Goal: Find specific page/section: Find specific page/section

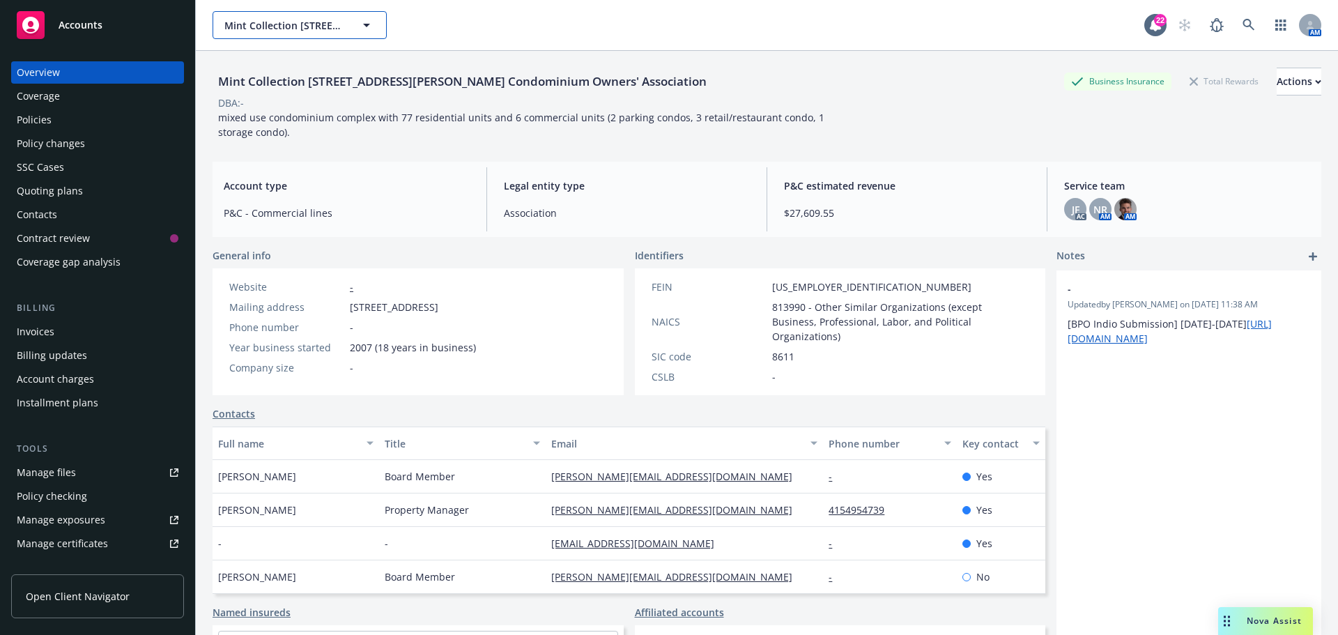
click at [366, 22] on icon "button" at bounding box center [366, 25] width 17 height 17
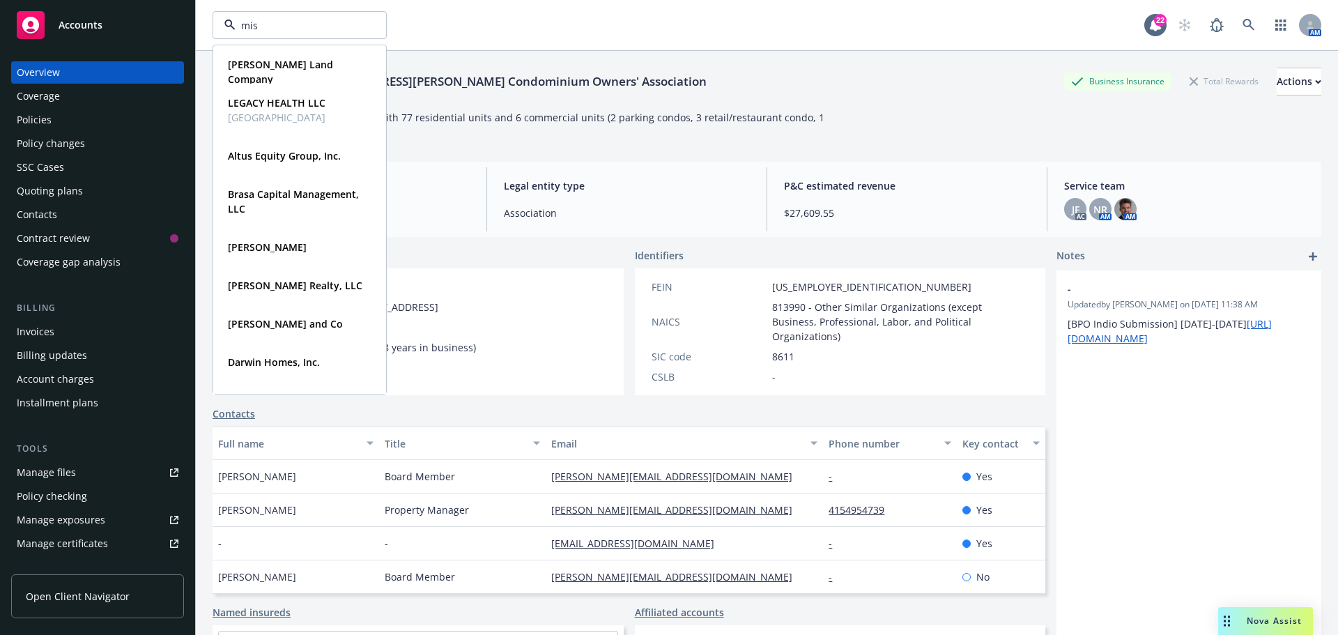
type input "miss"
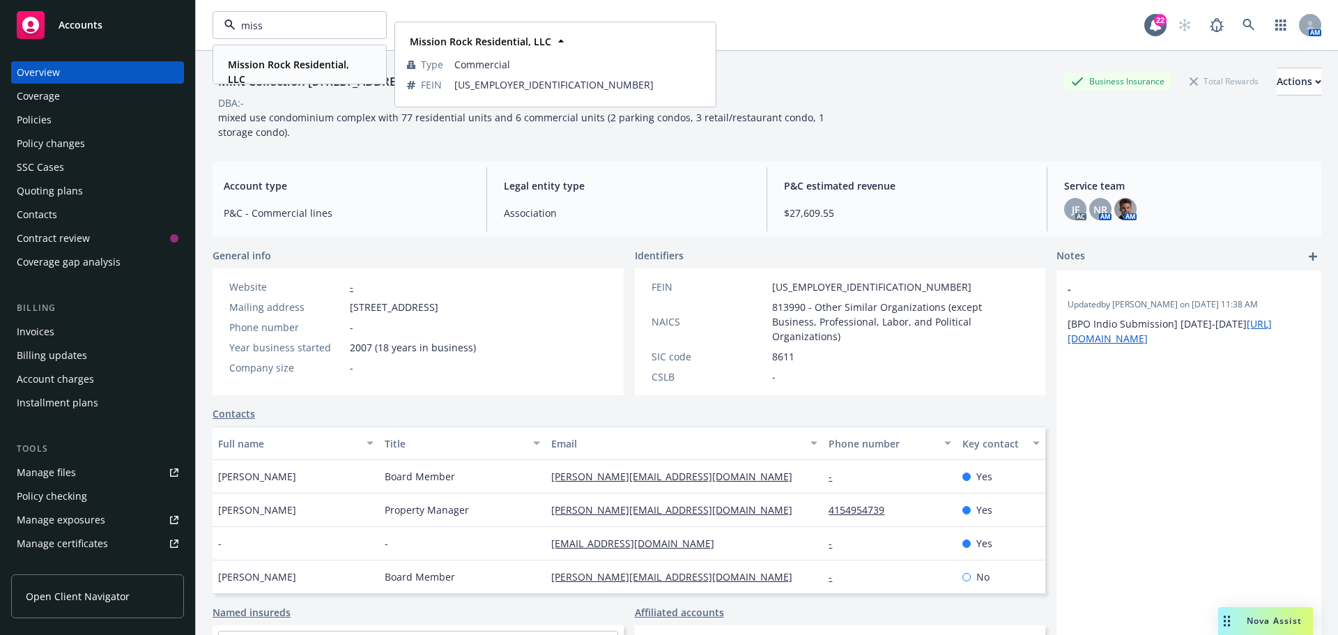
click at [292, 65] on strong "Mission Rock Residential, LLC" at bounding box center [288, 72] width 121 height 28
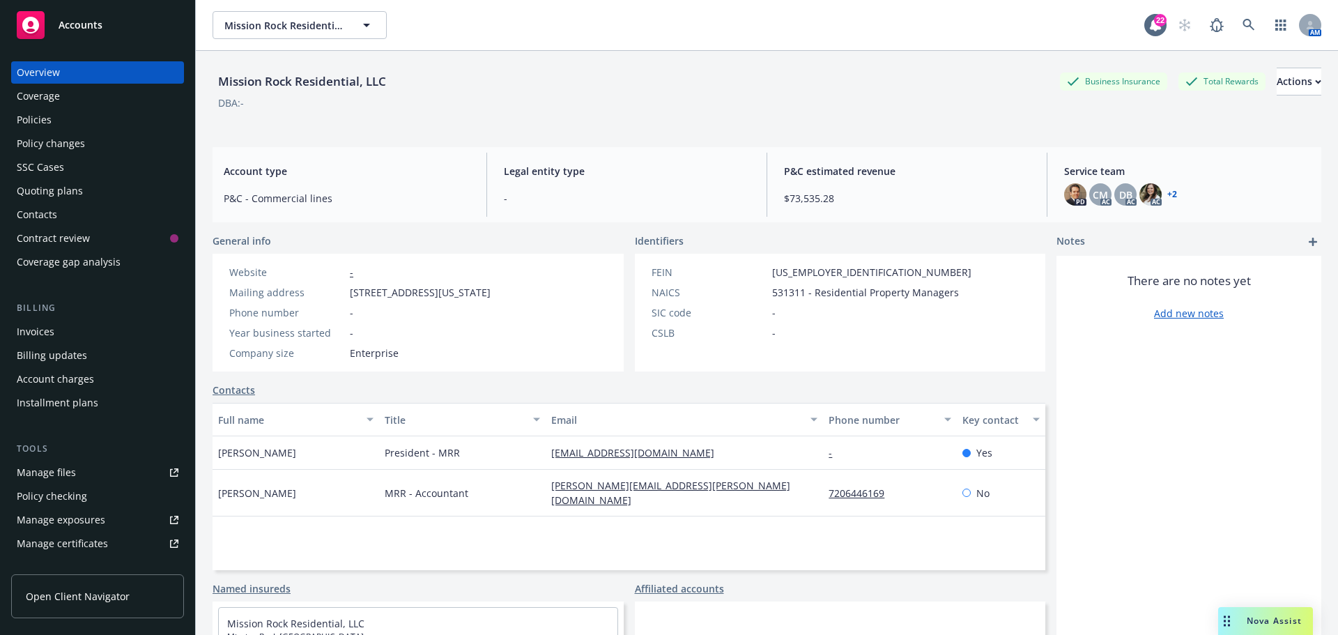
click at [1168, 194] on link "+ 2" at bounding box center [1173, 194] width 10 height 8
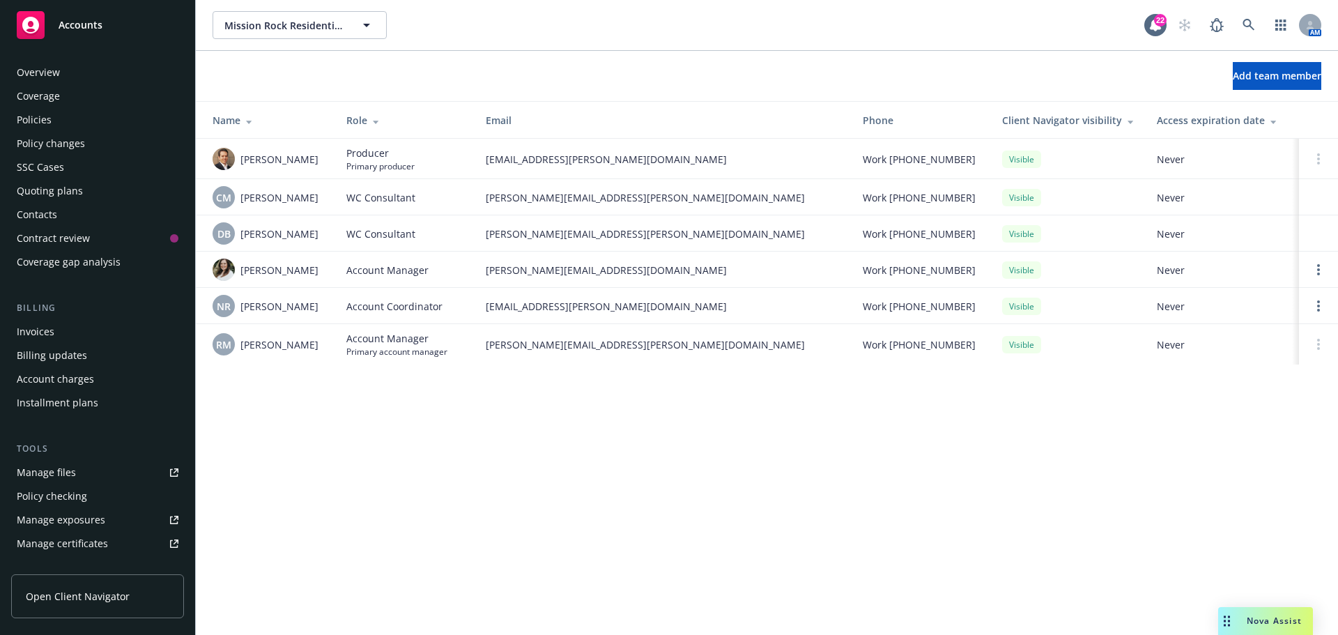
click at [19, 114] on div "Policies" at bounding box center [34, 120] width 35 height 22
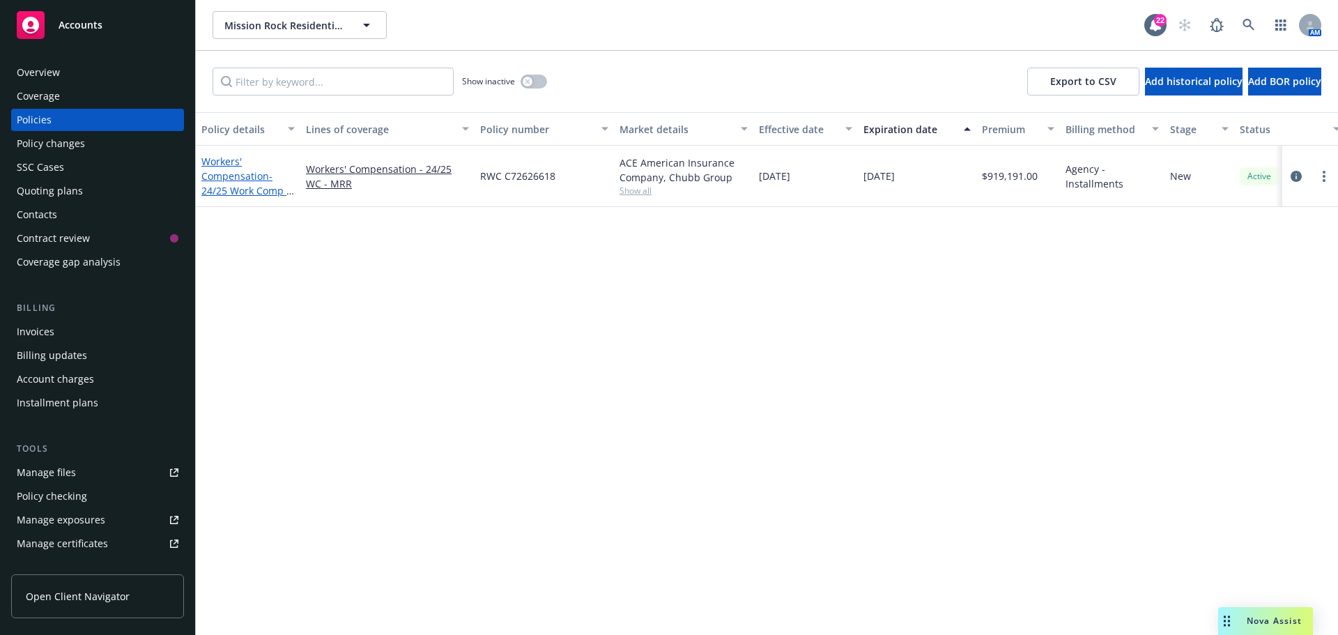
click at [219, 185] on span "- 24/25 Work Comp - MRR" at bounding box center [247, 190] width 93 height 43
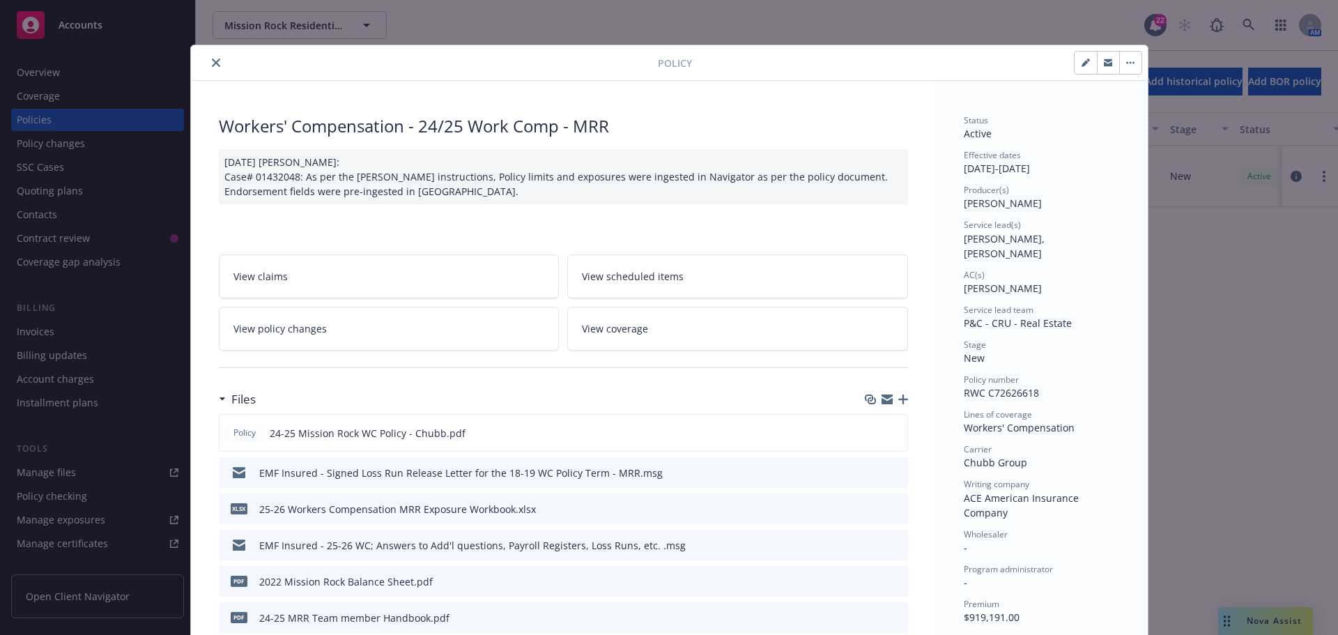
click at [211, 68] on button "close" at bounding box center [216, 62] width 17 height 17
